Goal: Check status: Check status

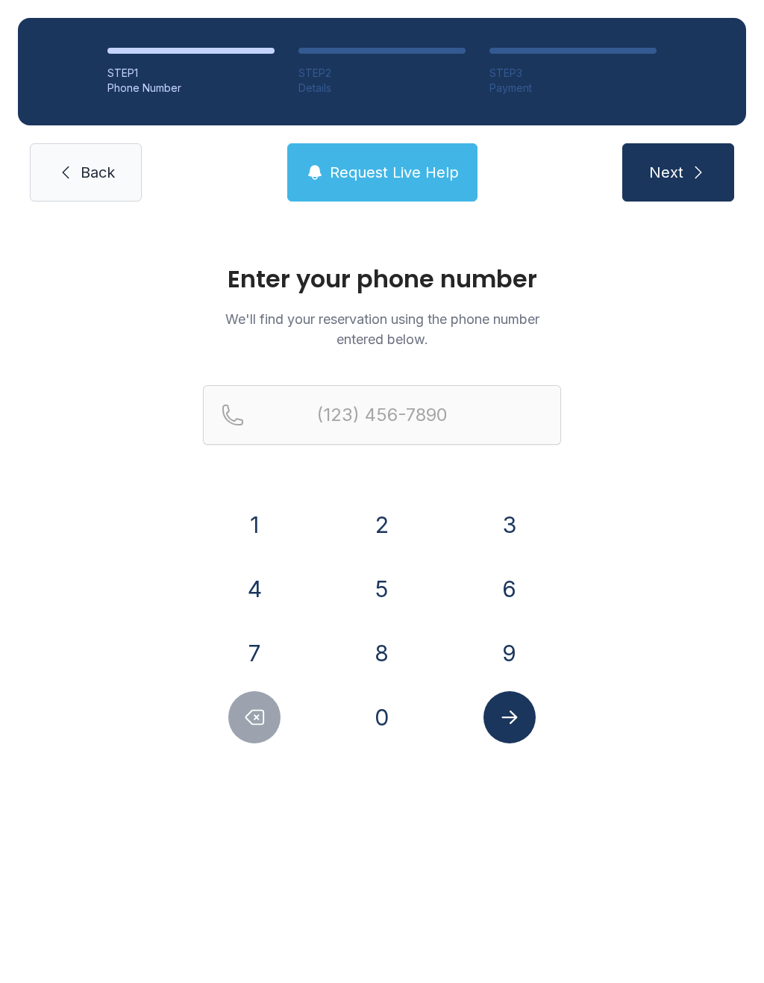
click at [389, 580] on button "5" at bounding box center [382, 589] width 52 height 52
click at [272, 582] on button "4" at bounding box center [254, 589] width 52 height 52
click at [377, 721] on button "0" at bounding box center [382, 717] width 52 height 52
click at [387, 595] on button "5" at bounding box center [382, 589] width 52 height 52
click at [392, 532] on button "2" at bounding box center [382, 525] width 52 height 52
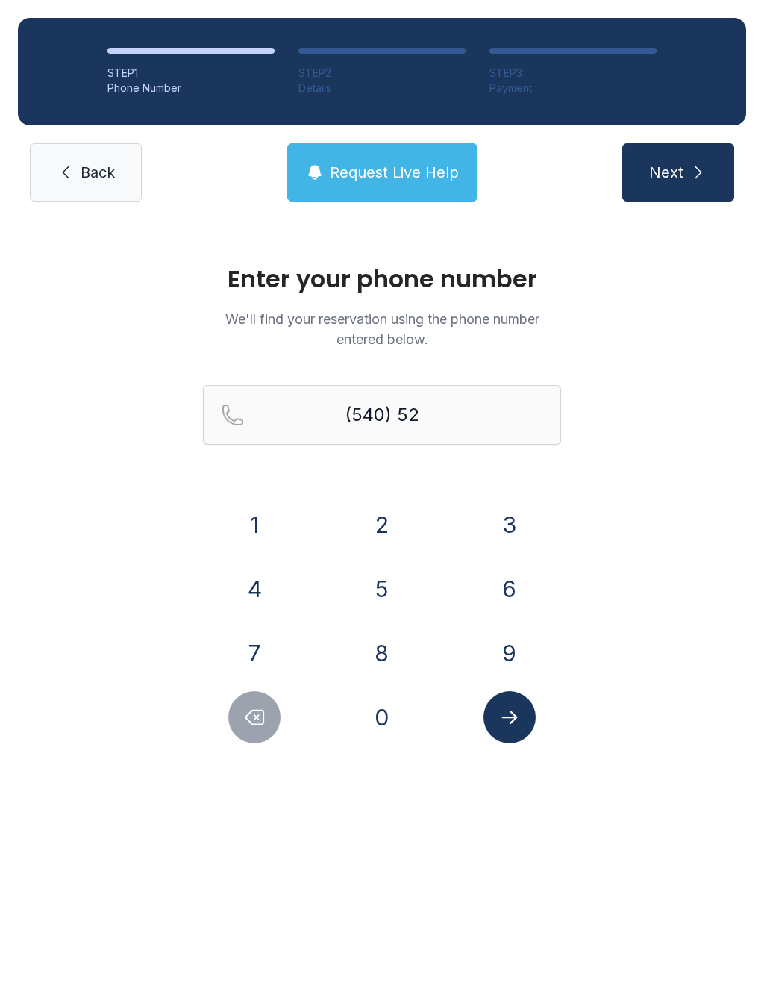
click at [502, 580] on button "6" at bounding box center [510, 589] width 52 height 52
click at [509, 579] on button "6" at bounding box center [510, 589] width 52 height 52
click at [255, 519] on button "1" at bounding box center [254, 525] width 52 height 52
click at [264, 652] on button "7" at bounding box center [254, 653] width 52 height 52
click at [382, 653] on button "8" at bounding box center [382, 653] width 52 height 52
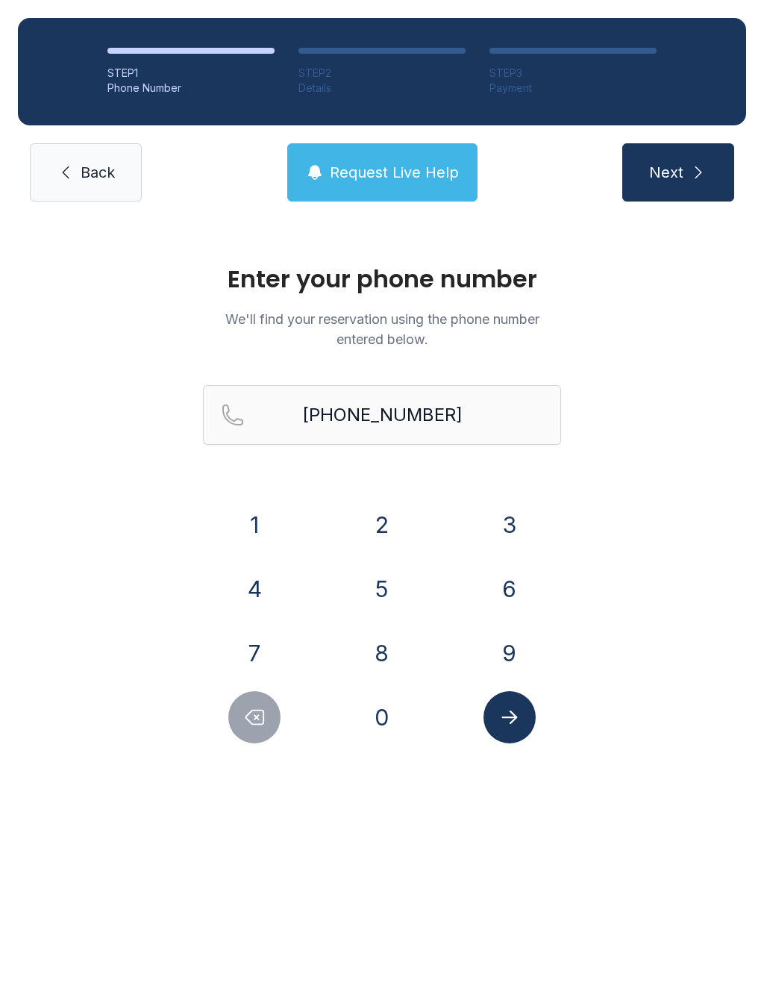
click at [679, 189] on button "Next" at bounding box center [679, 172] width 112 height 58
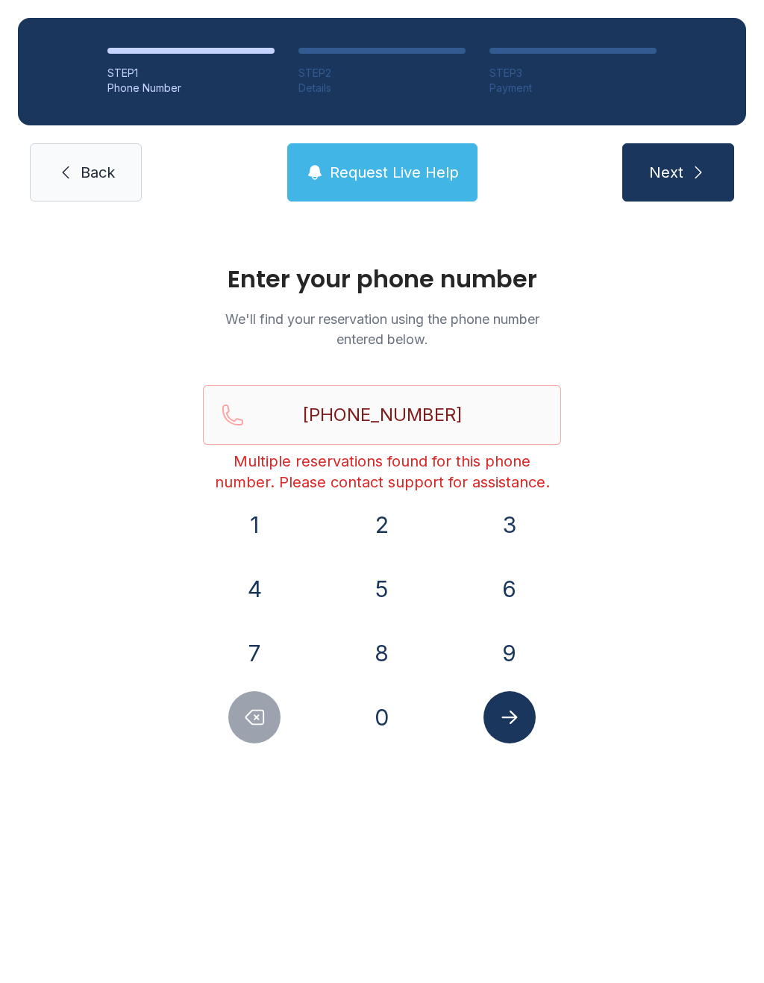
click at [274, 714] on button "Delete number" at bounding box center [254, 717] width 52 height 52
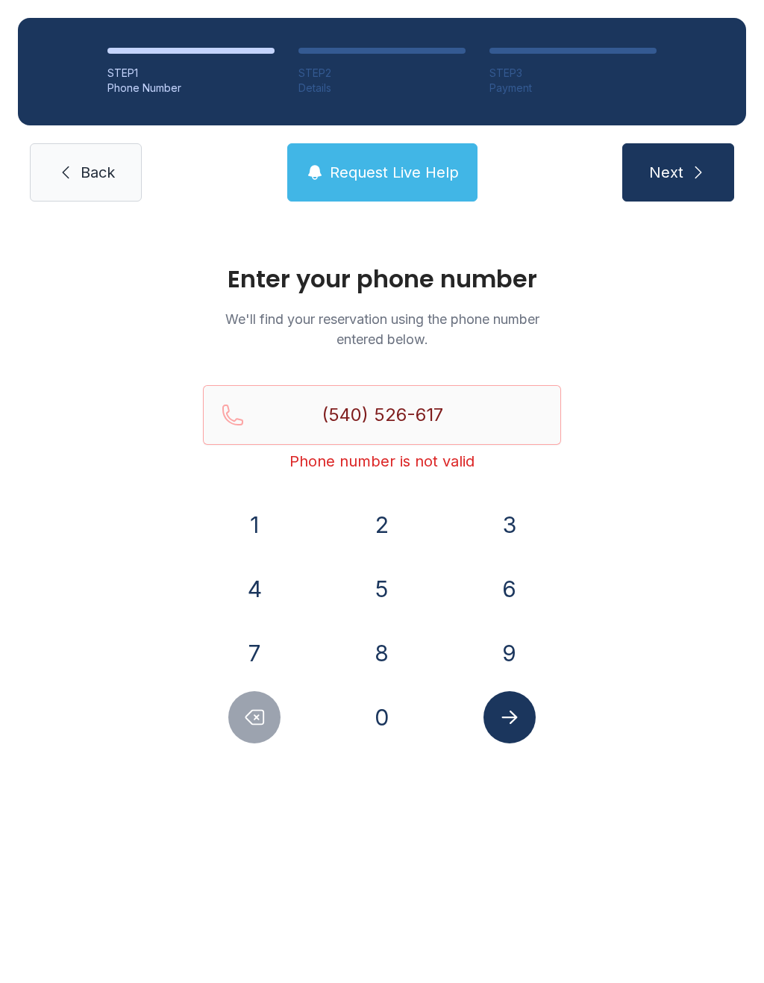
click at [273, 714] on button "Delete number" at bounding box center [254, 717] width 52 height 52
click at [257, 731] on button "Delete number" at bounding box center [254, 717] width 52 height 52
click at [256, 731] on button "Delete number" at bounding box center [254, 717] width 52 height 52
click at [259, 697] on button "Delete number" at bounding box center [254, 717] width 52 height 52
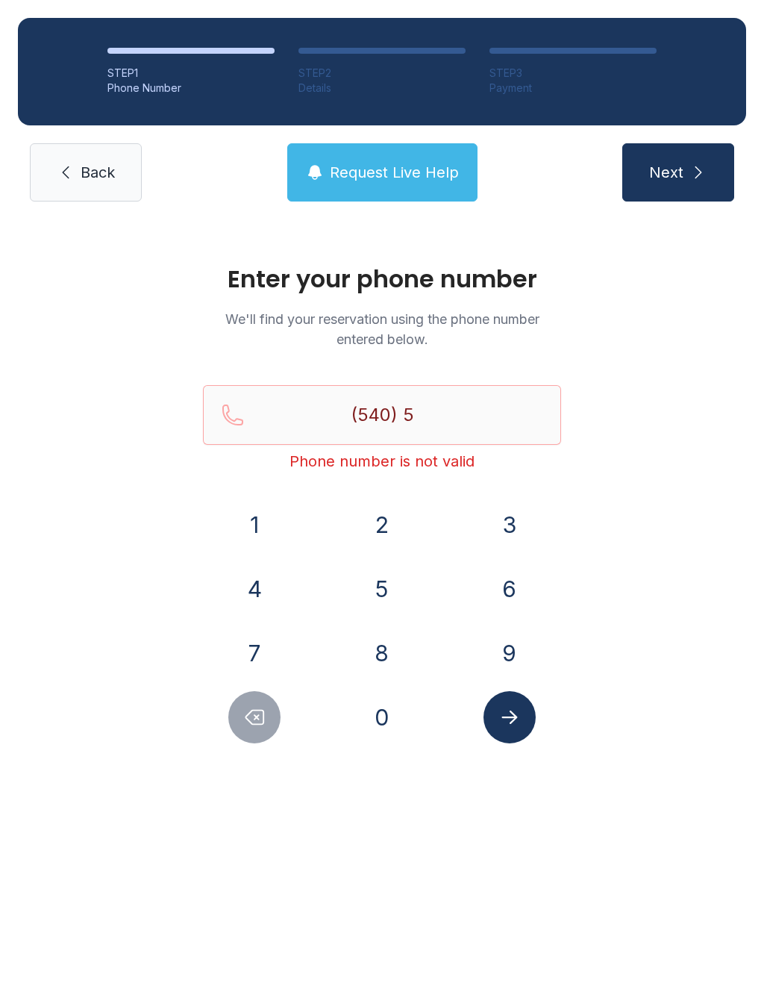
click at [261, 692] on button "Delete number" at bounding box center [254, 717] width 52 height 52
click at [259, 690] on div "1 2 3 4 5 6 7 8 9 0" at bounding box center [382, 621] width 358 height 245
click at [524, 592] on button "6" at bounding box center [510, 589] width 52 height 52
click at [255, 563] on button "4" at bounding box center [254, 589] width 52 height 52
click at [266, 631] on button "7" at bounding box center [254, 653] width 52 height 52
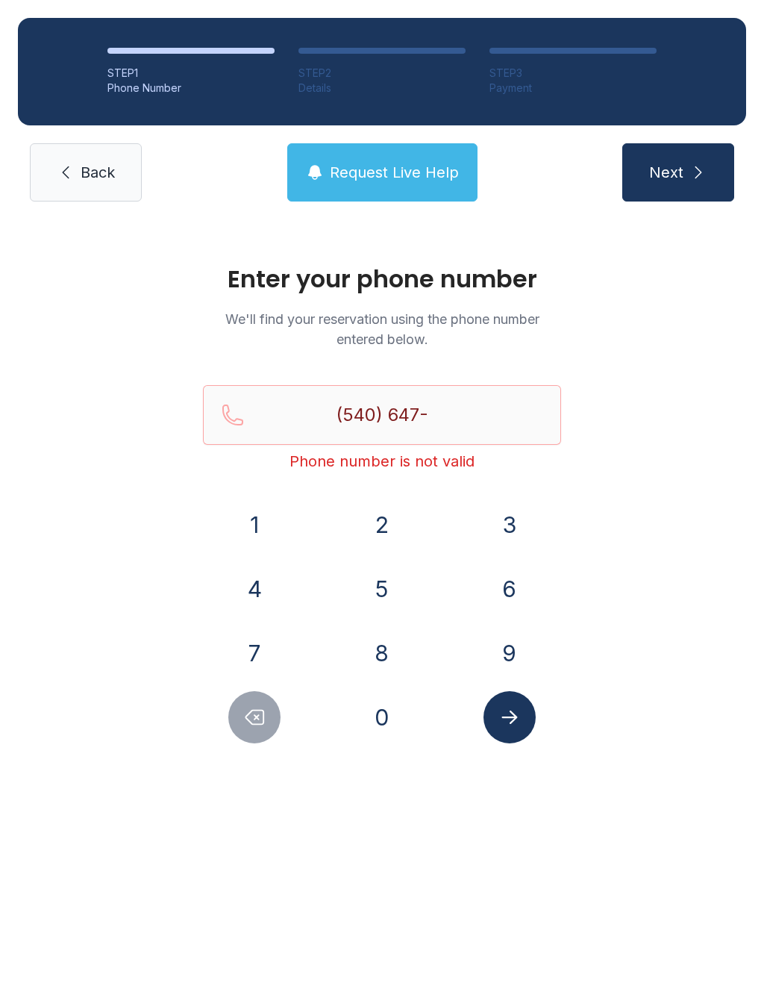
click at [260, 705] on button "Delete number" at bounding box center [254, 717] width 52 height 52
click at [259, 704] on button "Delete number" at bounding box center [254, 717] width 52 height 52
click at [246, 711] on icon "Delete number" at bounding box center [254, 717] width 22 height 22
click at [411, 150] on button "Request Live Help" at bounding box center [382, 172] width 190 height 58
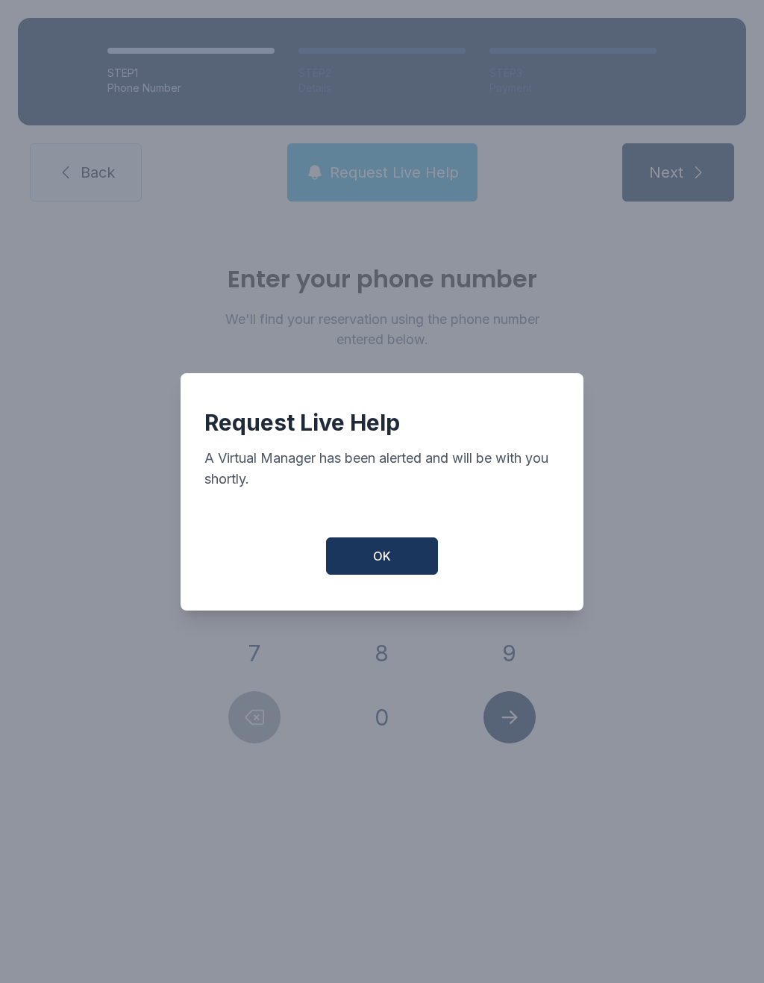
click at [386, 565] on span "OK" at bounding box center [382, 556] width 18 height 18
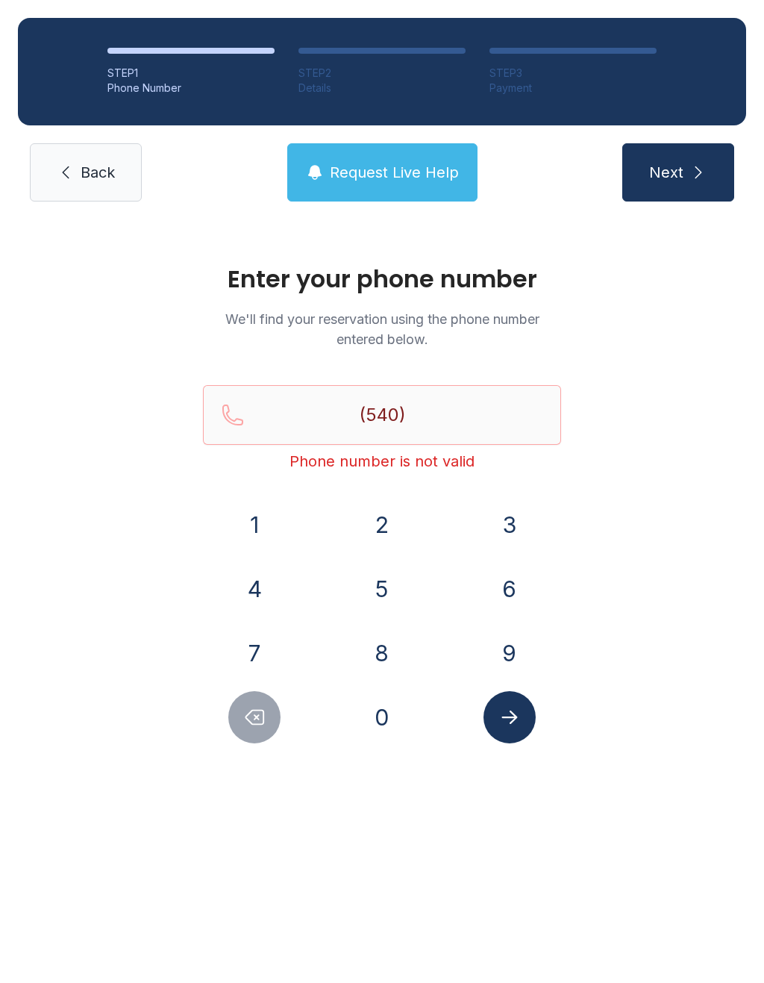
click at [387, 582] on button "5" at bounding box center [382, 589] width 52 height 52
click at [394, 535] on button "2" at bounding box center [382, 525] width 52 height 52
click at [510, 588] on button "6" at bounding box center [510, 589] width 52 height 52
click at [517, 585] on button "6" at bounding box center [510, 589] width 52 height 52
click at [264, 521] on button "1" at bounding box center [254, 525] width 52 height 52
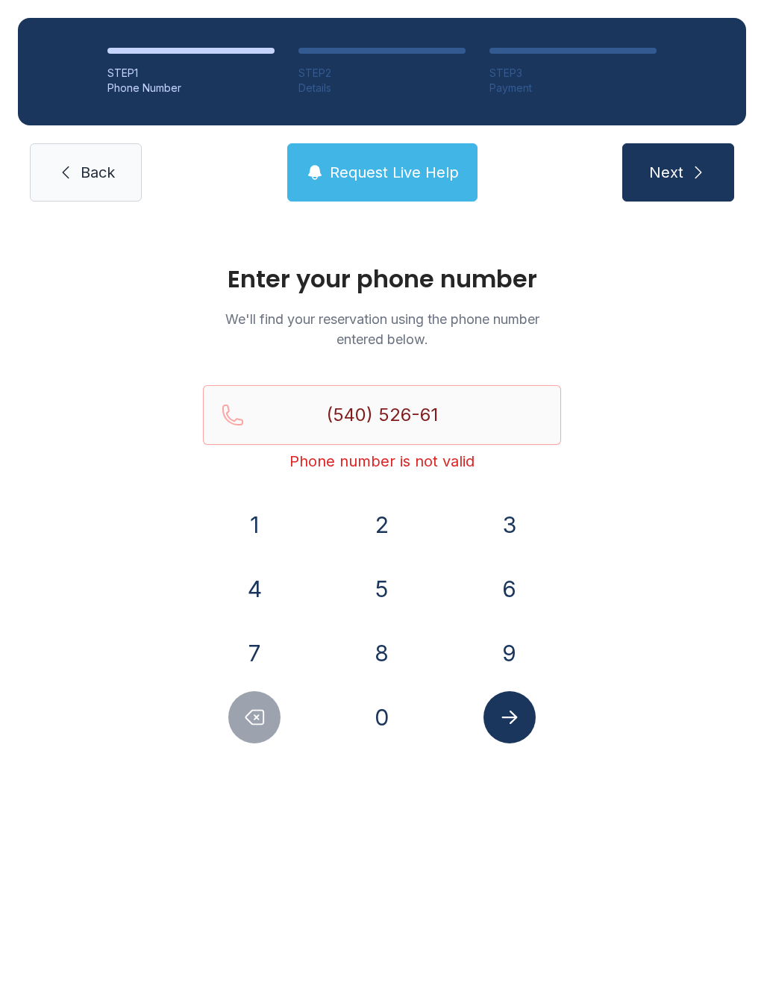
click at [261, 649] on button "7" at bounding box center [254, 653] width 52 height 52
click at [377, 647] on button "8" at bounding box center [382, 653] width 52 height 52
type input "[PHONE_NUMBER]"
click at [668, 170] on span "Next" at bounding box center [667, 172] width 34 height 21
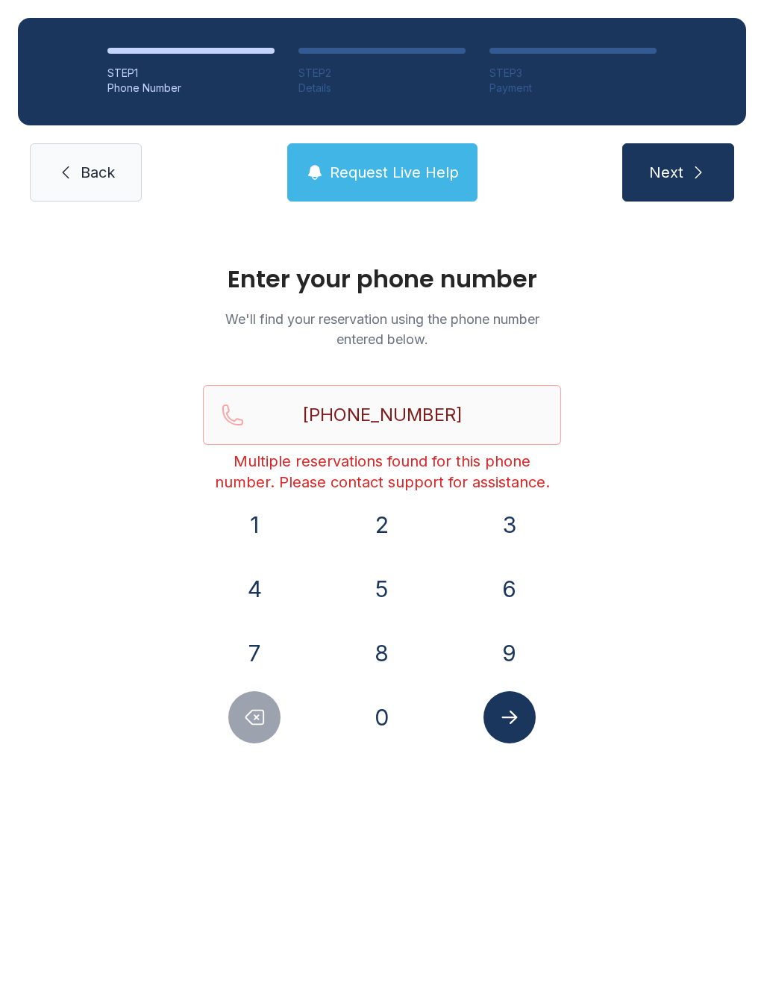
click at [385, 178] on span "Request Live Help" at bounding box center [394, 172] width 129 height 21
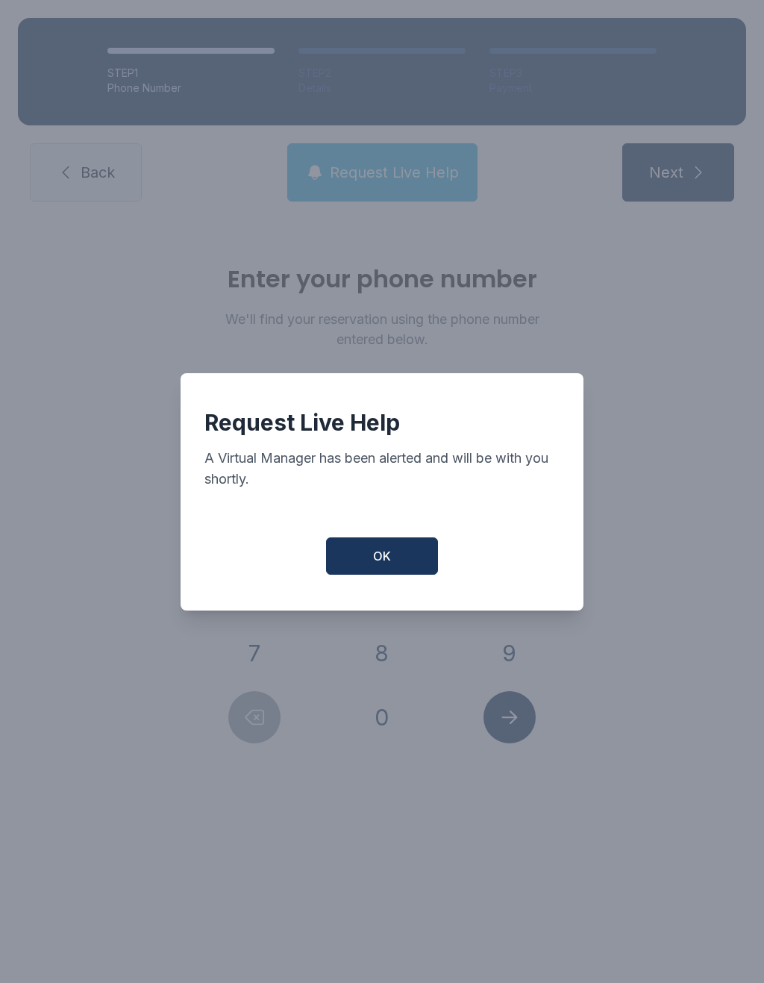
click at [389, 556] on span "OK" at bounding box center [382, 556] width 18 height 18
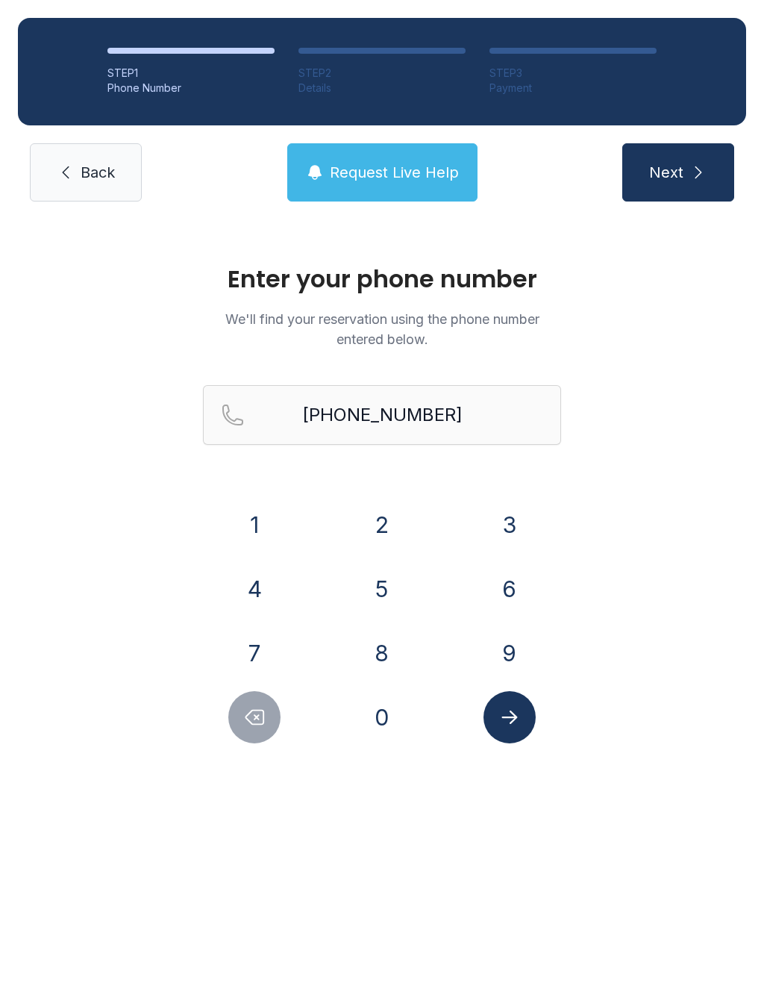
click at [501, 716] on icon "Submit lookup form" at bounding box center [510, 717] width 22 height 22
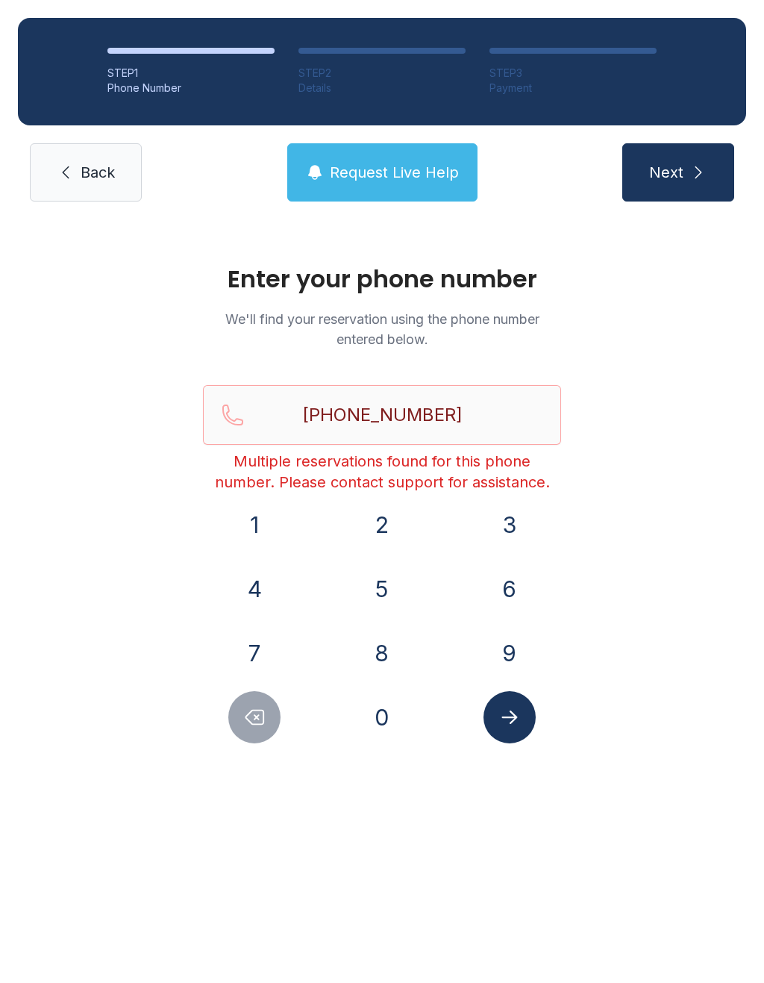
click at [708, 184] on button "Next" at bounding box center [679, 172] width 112 height 58
click at [396, 172] on span "Request Live Help" at bounding box center [394, 172] width 129 height 21
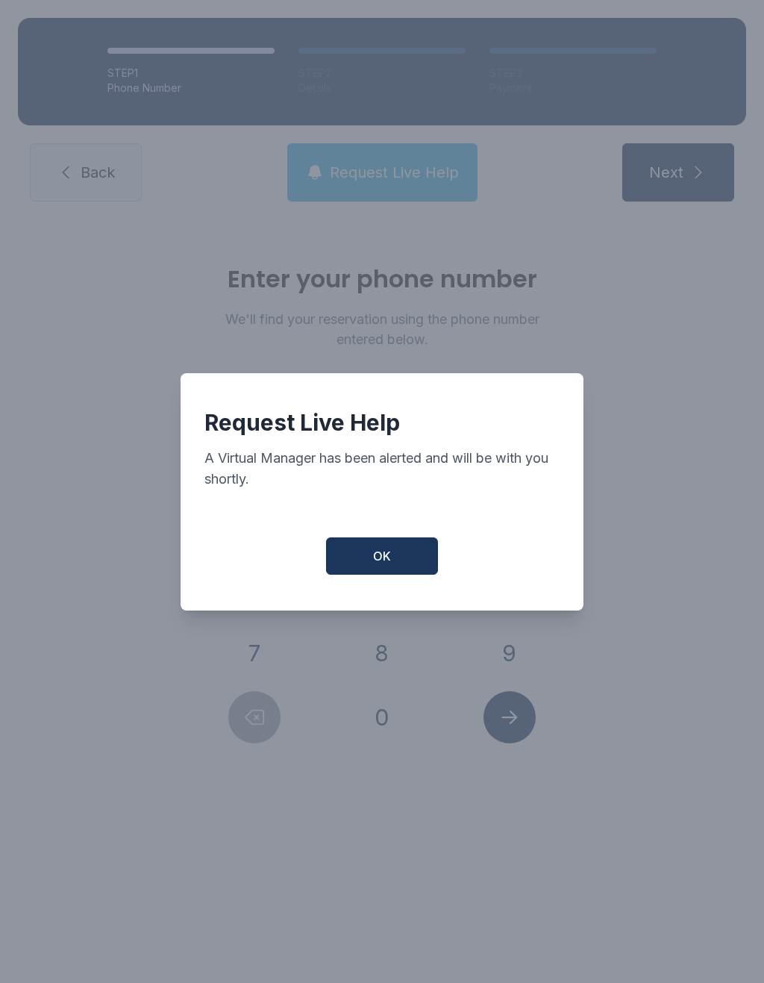
click at [408, 568] on button "OK" at bounding box center [382, 556] width 112 height 37
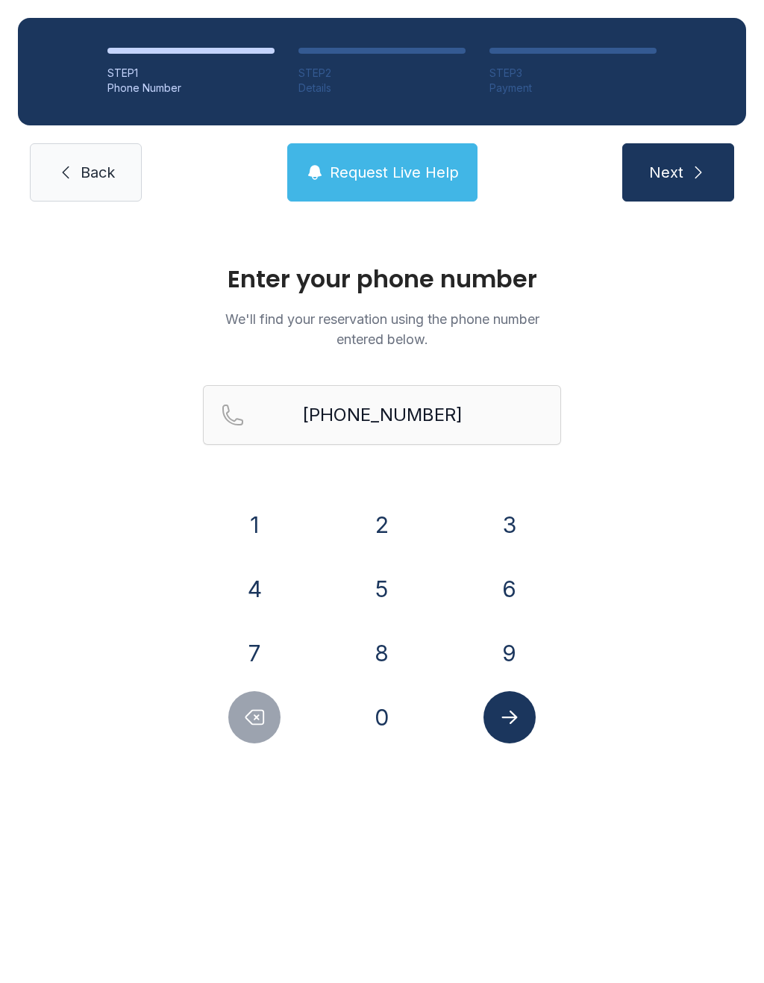
click at [358, 906] on main "Enter your phone number We'll find your reservation using the phone number ente…" at bounding box center [382, 601] width 764 height 764
click at [387, 944] on main "Enter your phone number We'll find your reservation using the phone number ente…" at bounding box center [382, 601] width 764 height 764
click at [390, 926] on main "Enter your phone number We'll find your reservation using the phone number ente…" at bounding box center [382, 601] width 764 height 764
click at [466, 886] on main "Enter your phone number We'll find your reservation using the phone number ente…" at bounding box center [382, 601] width 764 height 764
click at [470, 911] on main "Enter your phone number We'll find your reservation using the phone number ente…" at bounding box center [382, 601] width 764 height 764
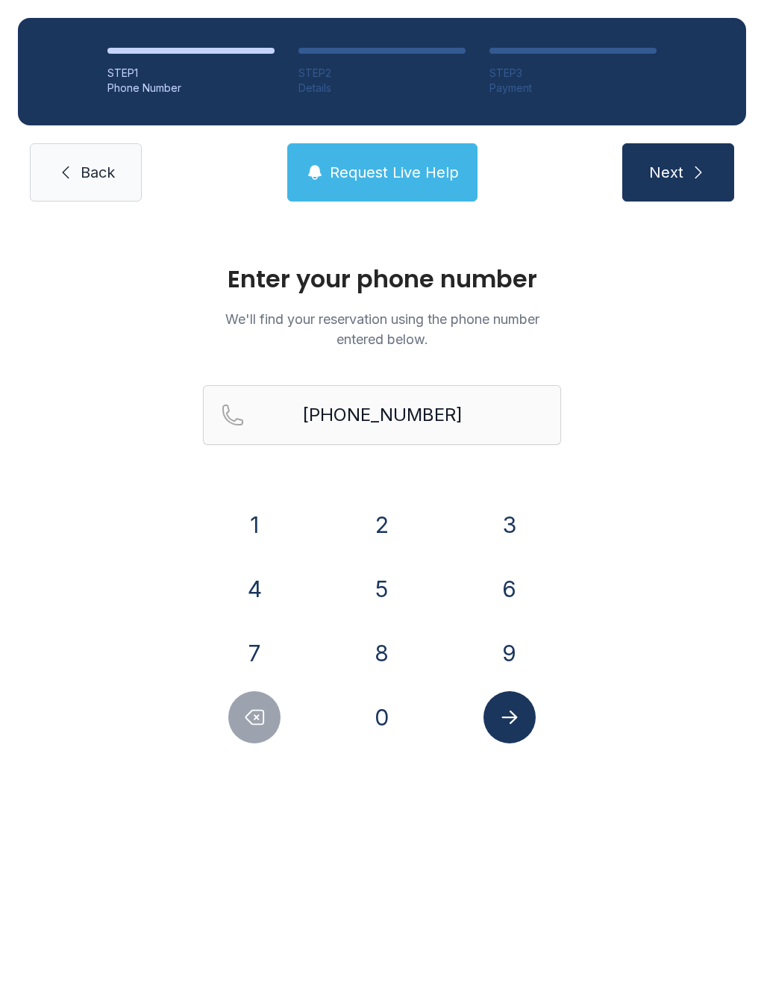
click at [662, 165] on span "Next" at bounding box center [667, 172] width 34 height 21
